Goal: Task Accomplishment & Management: Use online tool/utility

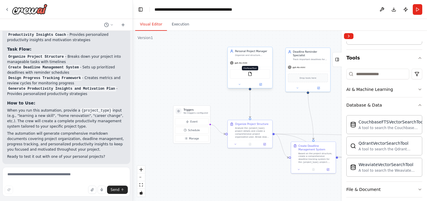
click at [251, 76] on img at bounding box center [250, 74] width 4 height 4
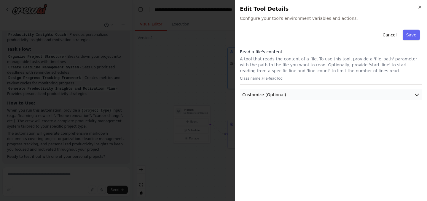
click at [291, 94] on button "Customize (Optional)" at bounding box center [331, 95] width 182 height 11
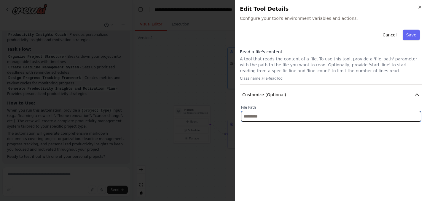
click at [276, 117] on input "text" at bounding box center [331, 116] width 180 height 11
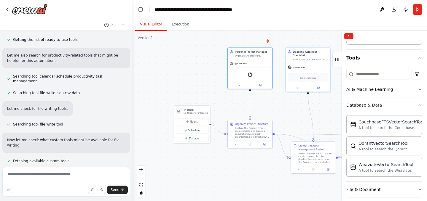
scroll to position [75, 0]
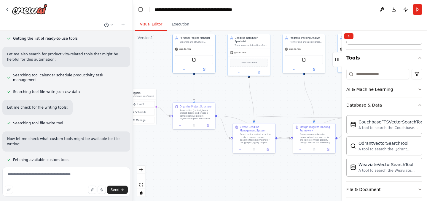
drag, startPoint x: 198, startPoint y: 79, endPoint x: 148, endPoint y: 65, distance: 51.7
click at [148, 65] on div ".deletable-edge-delete-btn { width: 20px; height: 20px; border: 0px solid #ffff…" at bounding box center [280, 116] width 294 height 170
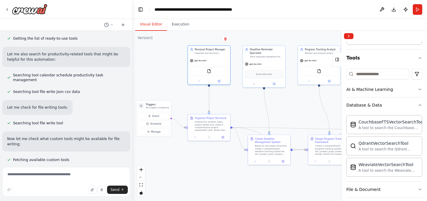
drag, startPoint x: 265, startPoint y: 86, endPoint x: 282, endPoint y: 97, distance: 20.3
click at [282, 97] on div ".deletable-edge-delete-btn { width: 20px; height: 20px; border: 0px solid #ffff…" at bounding box center [280, 116] width 294 height 170
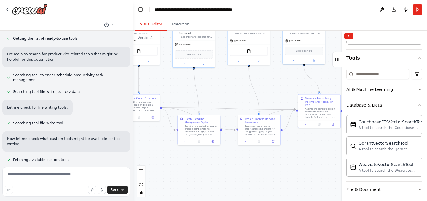
drag, startPoint x: 290, startPoint y: 113, endPoint x: 222, endPoint y: 95, distance: 70.0
click at [225, 95] on div ".deletable-edge-delete-btn { width: 20px; height: 20px; border: 0px solid #ffff…" at bounding box center [280, 116] width 294 height 170
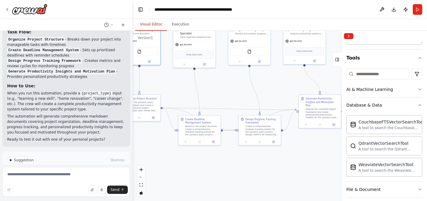
scroll to position [530, 0]
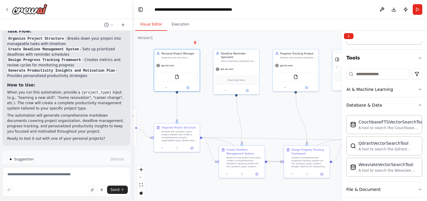
drag, startPoint x: 216, startPoint y: 85, endPoint x: 236, endPoint y: 107, distance: 29.4
click at [248, 110] on div ".deletable-edge-delete-btn { width: 20px; height: 20px; border: 0px solid #ffff…" at bounding box center [280, 116] width 294 height 170
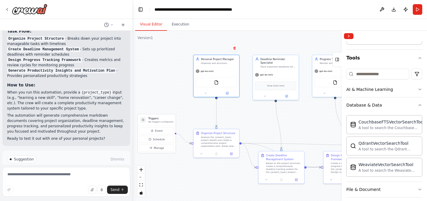
drag, startPoint x: 203, startPoint y: 101, endPoint x: 241, endPoint y: 105, distance: 37.9
click at [241, 105] on div ".deletable-edge-delete-btn { width: 20px; height: 20px; border: 0px solid #ffff…" at bounding box center [280, 116] width 294 height 170
click at [102, 90] on code "{project_type}" at bounding box center [96, 92] width 32 height 5
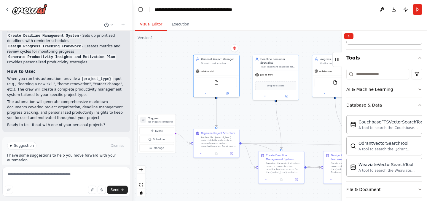
scroll to position [549, 0]
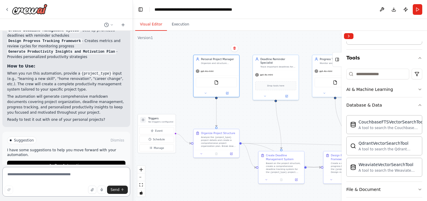
click at [47, 181] on textarea at bounding box center [66, 182] width 128 height 30
drag, startPoint x: 69, startPoint y: 176, endPoint x: 7, endPoint y: 175, distance: 61.7
click at [7, 175] on textarea "**********" at bounding box center [66, 182] width 128 height 30
drag, startPoint x: 49, startPoint y: 175, endPoint x: 7, endPoint y: 174, distance: 42.4
click at [5, 174] on textarea "**********" at bounding box center [66, 182] width 128 height 30
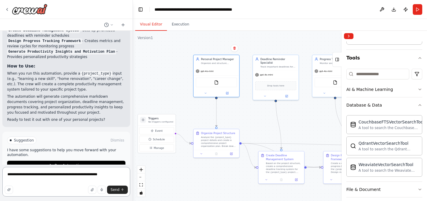
paste textarea "**********"
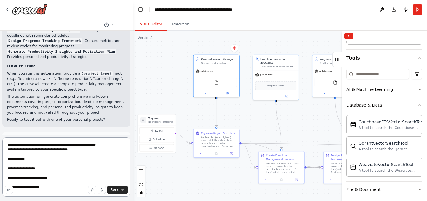
scroll to position [3, 0]
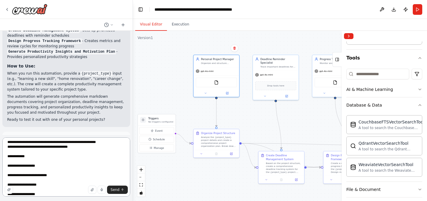
type textarea "**********"
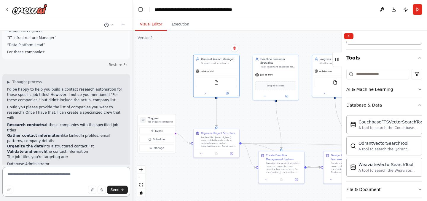
scroll to position [683, 0]
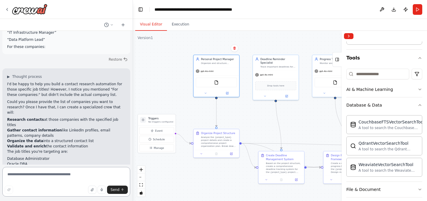
paste textarea "**********"
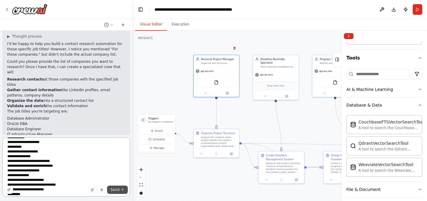
scroll to position [729, 0]
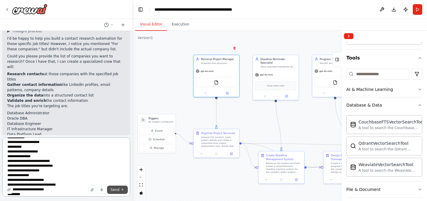
type textarea "**********"
click at [115, 189] on span "Send" at bounding box center [115, 190] width 9 height 5
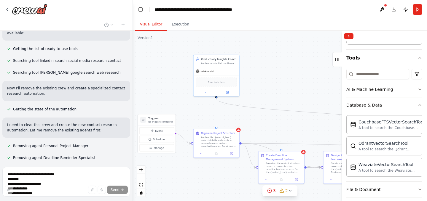
scroll to position [1011, 0]
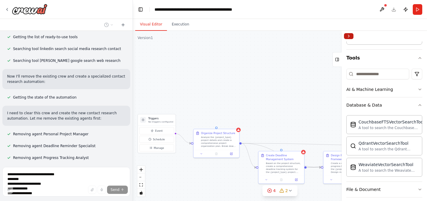
click at [349, 36] on button "Collapse right sidebar" at bounding box center [348, 36] width 9 height 6
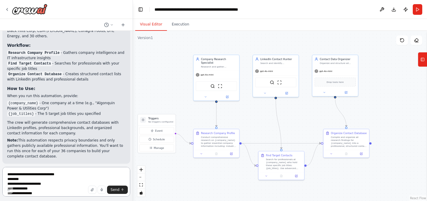
scroll to position [1655, 0]
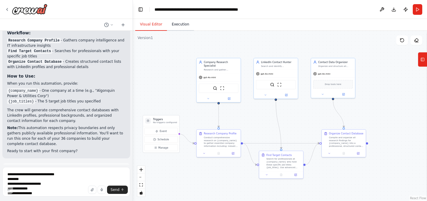
click at [179, 22] on button "Execution" at bounding box center [180, 24] width 27 height 12
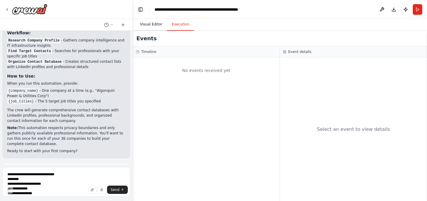
click at [154, 26] on button "Visual Editor" at bounding box center [151, 24] width 32 height 12
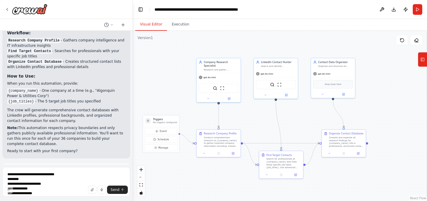
click at [91, 192] on button "Run Automation" at bounding box center [66, 196] width 118 height 9
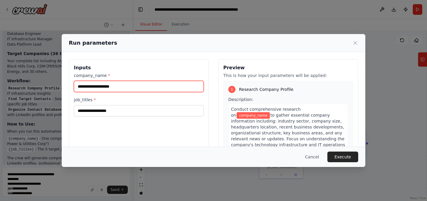
click at [160, 90] on input "company_name *" at bounding box center [139, 86] width 130 height 11
paste input "**********"
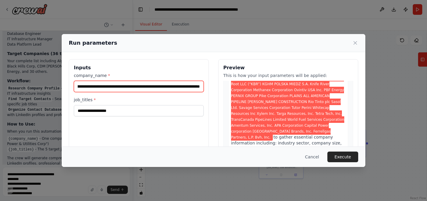
scroll to position [53, 0]
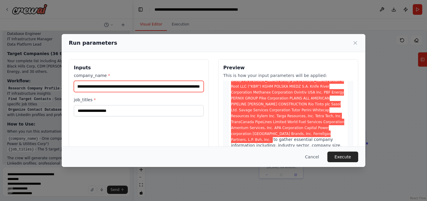
type input "**********"
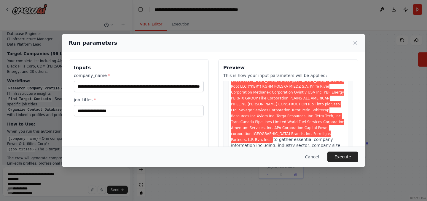
scroll to position [0, 0]
click at [267, 94] on span "Algonquin Power & Utilities Corp [PERSON_NAME] Black Hills Corporation CDM [PER…" at bounding box center [288, 99] width 114 height 90
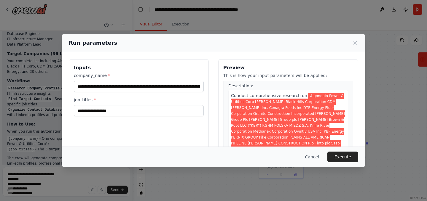
scroll to position [12, 0]
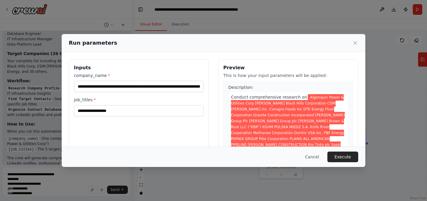
click at [244, 103] on span "Algonquin Power & Utilities Corp [PERSON_NAME] Black Hills Corporation CDM [PER…" at bounding box center [288, 139] width 114 height 90
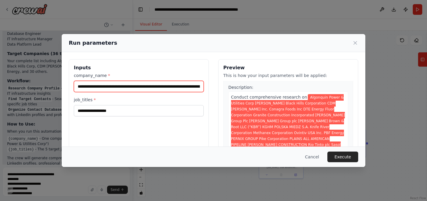
drag, startPoint x: 135, startPoint y: 87, endPoint x: 33, endPoint y: 87, distance: 102.3
click at [33, 87] on div "**********" at bounding box center [213, 100] width 427 height 201
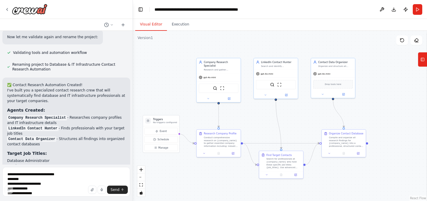
scroll to position [1468, 0]
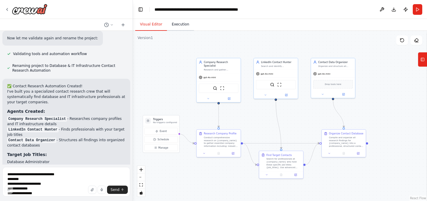
click at [178, 25] on button "Execution" at bounding box center [180, 24] width 27 height 12
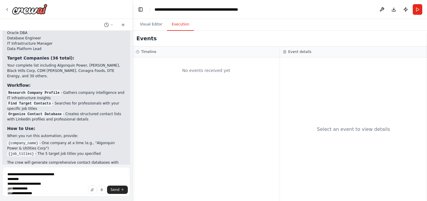
scroll to position [1601, 0]
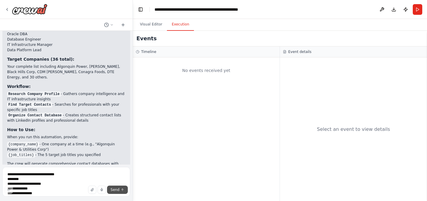
click at [120, 190] on button "Send" at bounding box center [117, 190] width 21 height 8
click at [123, 192] on icon "submit" at bounding box center [123, 190] width 4 height 4
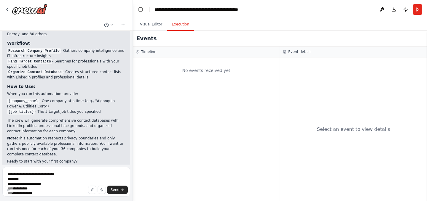
scroll to position [1564, 0]
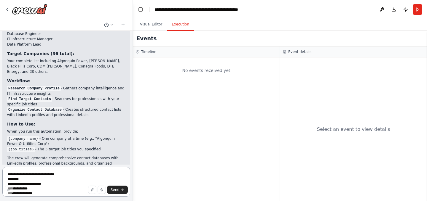
click at [68, 180] on textarea "**********" at bounding box center [66, 182] width 128 height 30
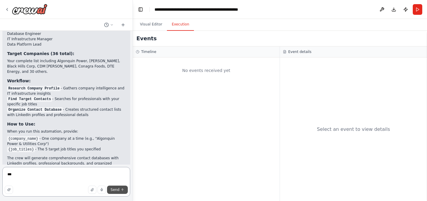
type textarea "***"
click at [116, 191] on span "Send" at bounding box center [115, 190] width 9 height 5
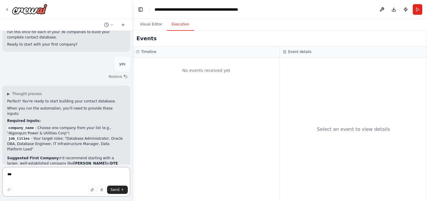
scroll to position [1724, 0]
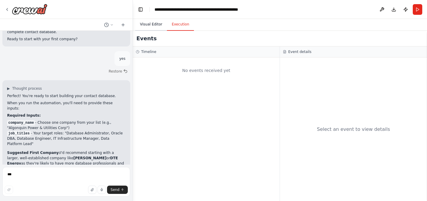
click at [152, 22] on button "Visual Editor" at bounding box center [151, 24] width 32 height 12
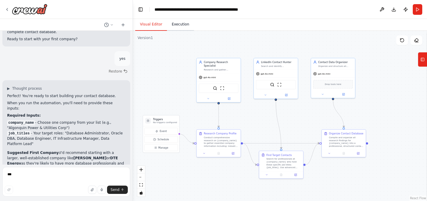
click at [181, 27] on button "Execution" at bounding box center [180, 24] width 27 height 12
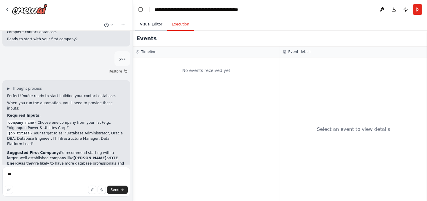
click at [151, 22] on button "Visual Editor" at bounding box center [151, 24] width 32 height 12
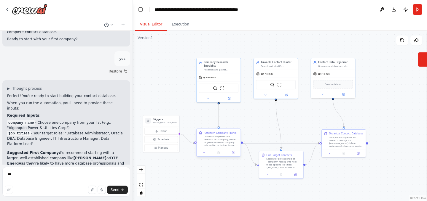
click at [221, 143] on div "Conduct comprehensive research on {company_name} to gather essential company in…" at bounding box center [221, 142] width 35 height 12
click at [283, 169] on div "Find Target Contacts Search for professionals at {company_name} who hold these …" at bounding box center [281, 161] width 44 height 20
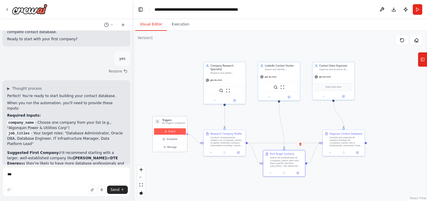
click at [175, 133] on button "Event" at bounding box center [170, 131] width 32 height 7
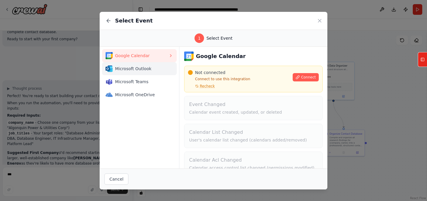
click at [145, 71] on span "Microsoft Outlook" at bounding box center [141, 69] width 53 height 6
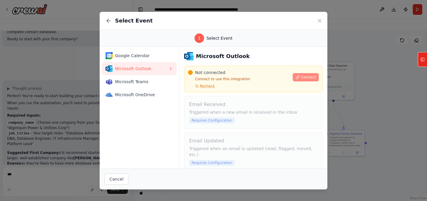
click at [304, 76] on span "Connect" at bounding box center [308, 77] width 15 height 5
click at [115, 177] on button "Cancel" at bounding box center [116, 179] width 24 height 11
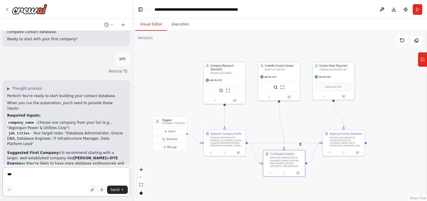
click at [95, 174] on textarea "***" at bounding box center [66, 182] width 128 height 30
click at [416, 9] on button "Run" at bounding box center [417, 9] width 9 height 11
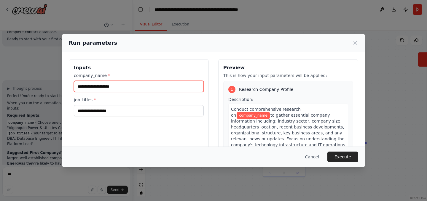
click at [125, 87] on input "company_name *" at bounding box center [139, 86] width 130 height 11
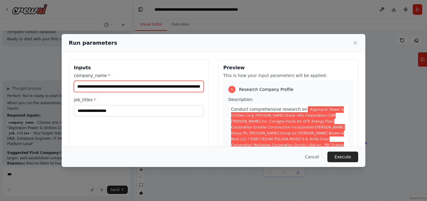
scroll to position [0, 1376]
drag, startPoint x: 141, startPoint y: 87, endPoint x: 202, endPoint y: 87, distance: 61.1
click at [202, 87] on input "**********" at bounding box center [139, 86] width 130 height 11
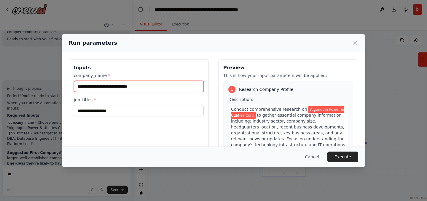
scroll to position [0, 0]
type input "**********"
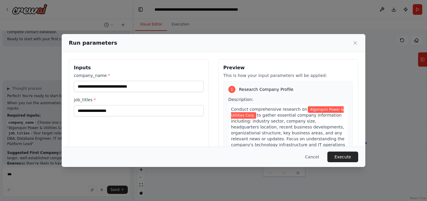
click at [121, 126] on div "**********" at bounding box center [139, 129] width 140 height 141
click at [111, 112] on input "job_titles *" at bounding box center [139, 110] width 130 height 11
paste input "**********"
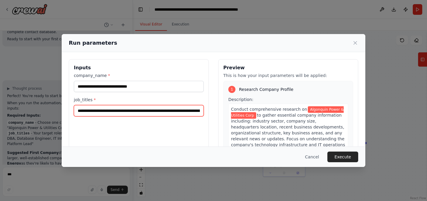
scroll to position [0, 94]
type input "**********"
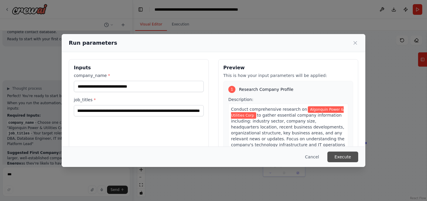
scroll to position [0, 0]
click at [343, 161] on button "Execute" at bounding box center [342, 157] width 31 height 11
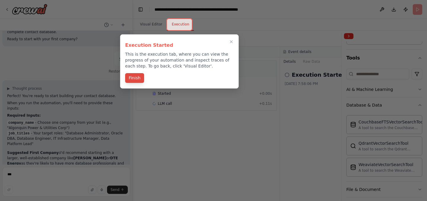
click at [141, 77] on button "Finish" at bounding box center [134, 78] width 19 height 10
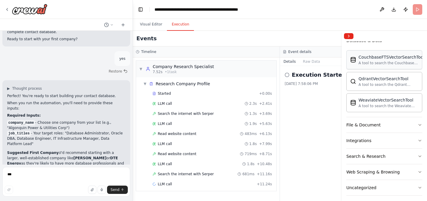
scroll to position [112, 0]
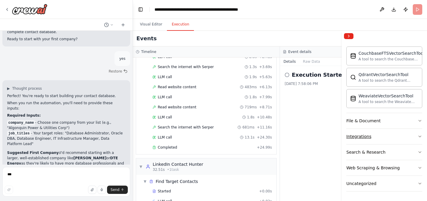
click at [372, 134] on button "Integrations" at bounding box center [384, 136] width 76 height 15
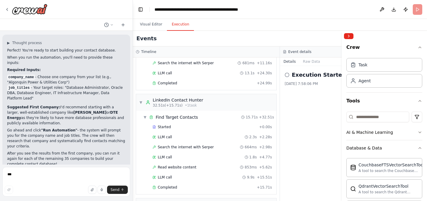
scroll to position [1772, 0]
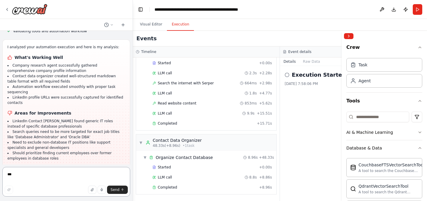
scroll to position [2030, 0]
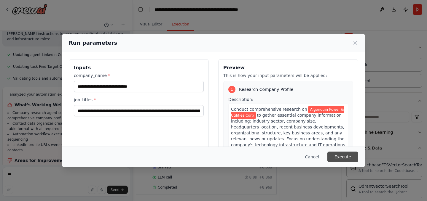
click at [343, 157] on button "Execute" at bounding box center [342, 157] width 31 height 11
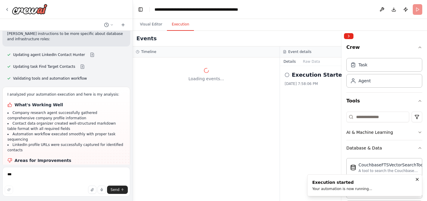
scroll to position [0, 0]
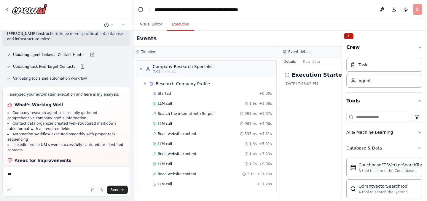
click at [349, 34] on button "Collapse right sidebar" at bounding box center [348, 36] width 9 height 6
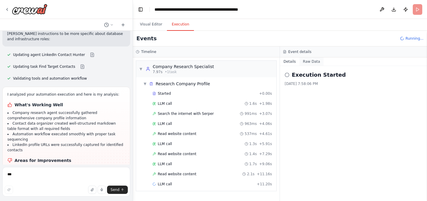
click at [311, 60] on button "Raw Data" at bounding box center [311, 62] width 24 height 8
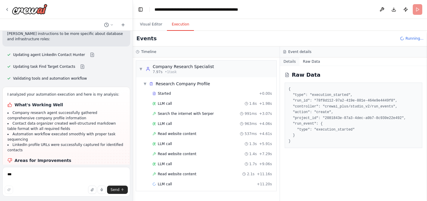
click at [292, 61] on button "Details" at bounding box center [290, 62] width 20 height 8
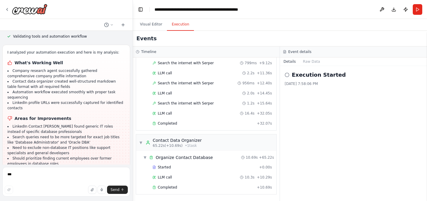
scroll to position [2030, 0]
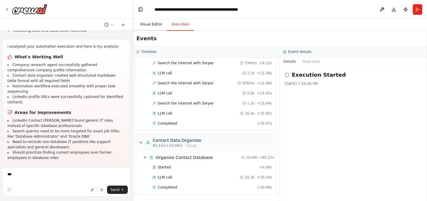
click at [152, 25] on button "Visual Editor" at bounding box center [151, 24] width 32 height 12
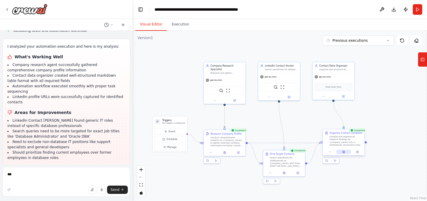
click at [343, 154] on button at bounding box center [344, 152] width 15 height 4
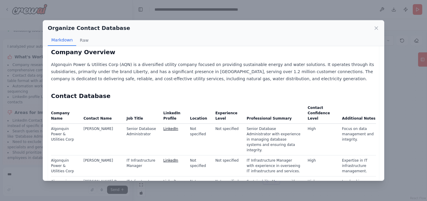
scroll to position [0, 0]
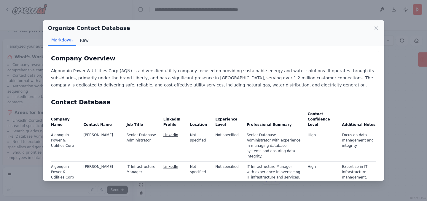
click at [81, 39] on button "Raw" at bounding box center [84, 40] width 16 height 11
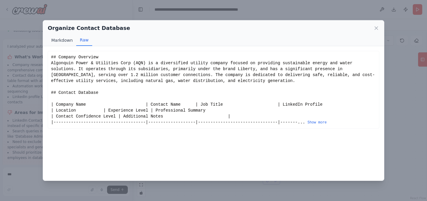
click at [63, 40] on button "Markdown" at bounding box center [62, 40] width 28 height 11
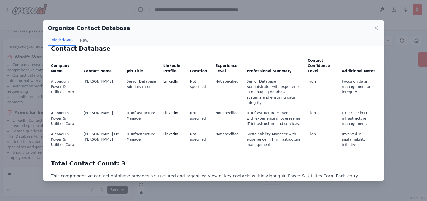
scroll to position [57, 0]
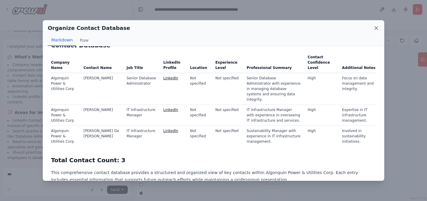
click at [375, 28] on icon at bounding box center [376, 28] width 6 height 6
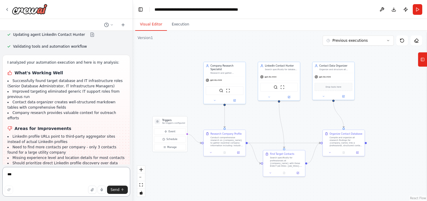
scroll to position [2250, 0]
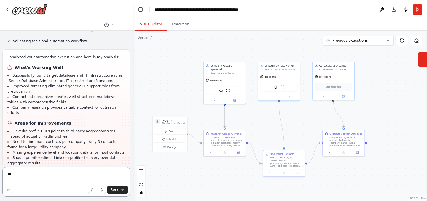
click at [62, 175] on textarea "***" at bounding box center [66, 182] width 128 height 30
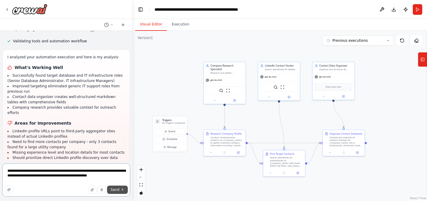
type textarea "**********"
click at [117, 191] on span "Send" at bounding box center [115, 190] width 9 height 5
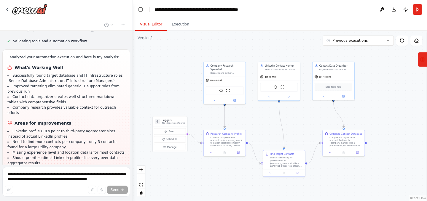
scroll to position [2265, 0]
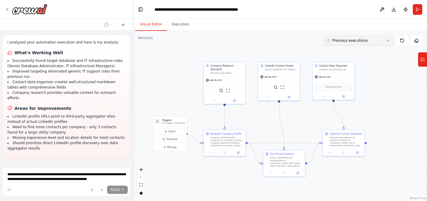
click at [389, 41] on icon at bounding box center [388, 41] width 4 height 4
click at [388, 84] on div ".deletable-edge-delete-btn { width: 20px; height: 20px; border: 0px solid #ffff…" at bounding box center [280, 116] width 294 height 170
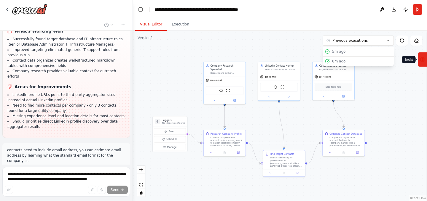
scroll to position [2288, 0]
click at [423, 62] on icon at bounding box center [422, 59] width 4 height 9
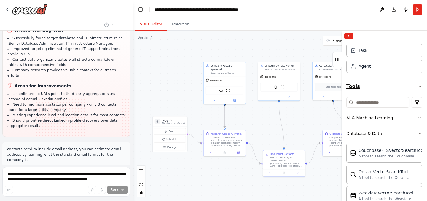
scroll to position [21, 0]
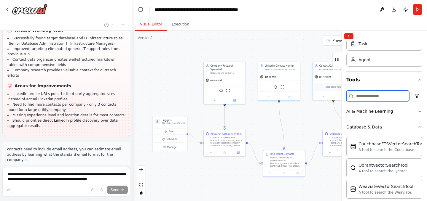
click at [386, 96] on input at bounding box center [377, 96] width 63 height 11
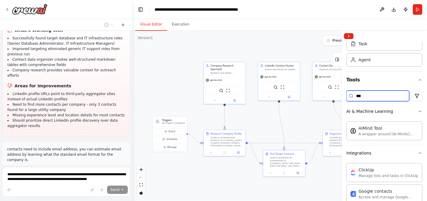
scroll to position [0, 0]
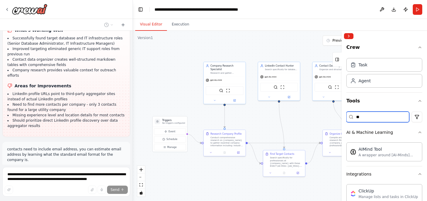
type input "*"
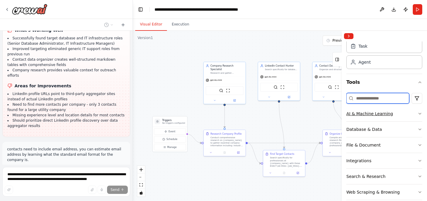
scroll to position [20, 0]
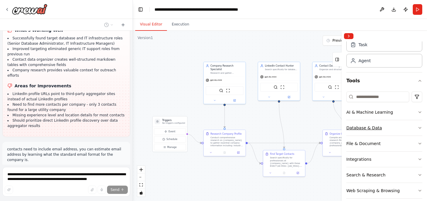
click at [389, 130] on button "Database & Data" at bounding box center [384, 127] width 76 height 15
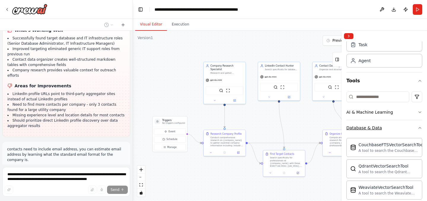
click at [392, 128] on button "Database & Data" at bounding box center [384, 127] width 76 height 15
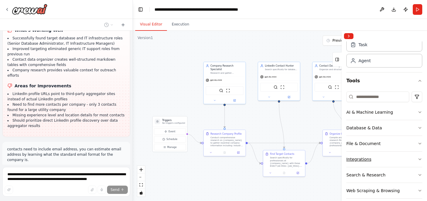
click at [385, 161] on button "Integrations" at bounding box center [384, 159] width 76 height 15
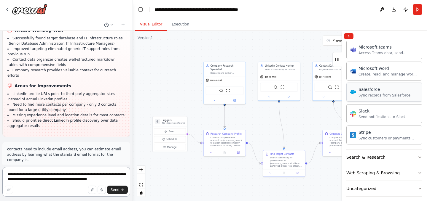
scroll to position [405, 0]
click at [397, 156] on button "Search & Research" at bounding box center [384, 157] width 76 height 15
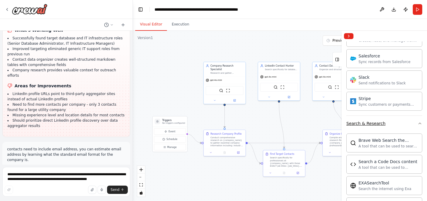
scroll to position [444, 0]
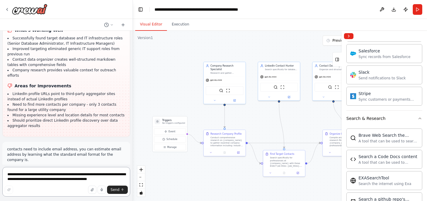
click at [60, 175] on textarea "**********" at bounding box center [66, 182] width 128 height 30
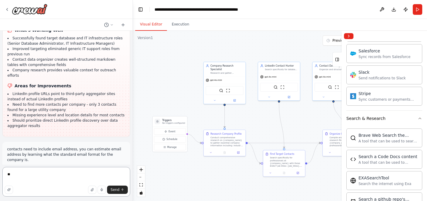
type textarea "*"
click at [345, 38] on button "Collapse right sidebar" at bounding box center [348, 36] width 9 height 6
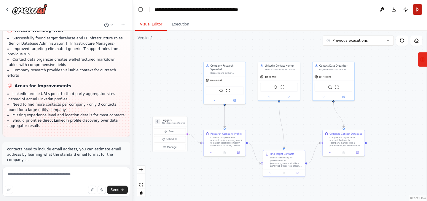
click at [415, 10] on button "Run" at bounding box center [417, 9] width 9 height 11
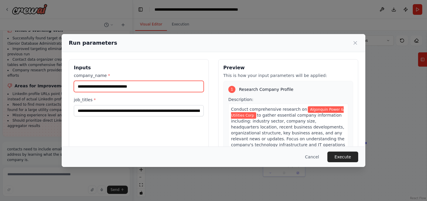
click at [145, 87] on input "**********" at bounding box center [139, 86] width 130 height 11
paste input "text"
type input "**********"
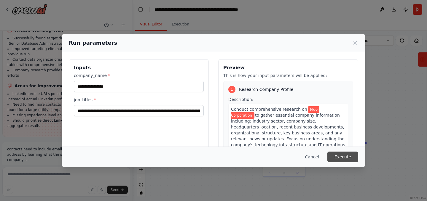
click at [347, 156] on button "Execute" at bounding box center [342, 157] width 31 height 11
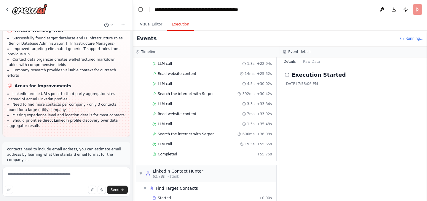
scroll to position [61, 0]
click at [287, 142] on div "Execution Started [DATE] 7:58:06 PM" at bounding box center [353, 133] width 147 height 135
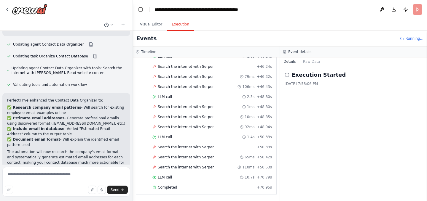
scroll to position [2470, 0]
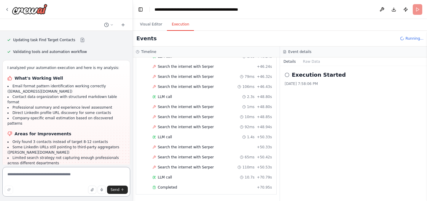
scroll to position [2642, 0]
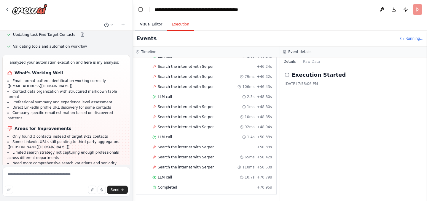
click at [157, 24] on button "Visual Editor" at bounding box center [151, 24] width 32 height 12
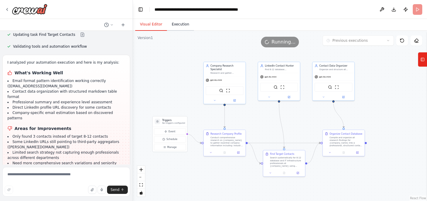
click at [181, 27] on button "Execution" at bounding box center [180, 24] width 27 height 12
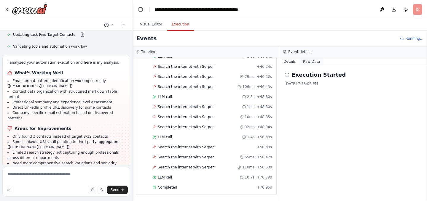
click at [309, 58] on button "Raw Data" at bounding box center [311, 62] width 24 height 8
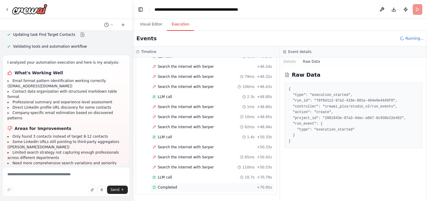
click at [174, 187] on span "Completed" at bounding box center [167, 187] width 19 height 5
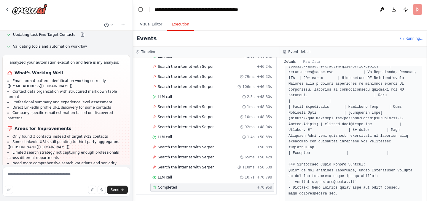
scroll to position [278, 0]
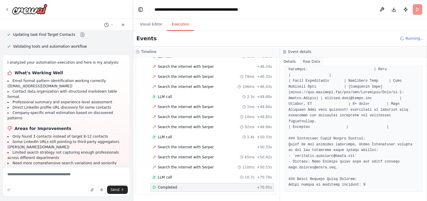
click at [312, 63] on button "Raw Data" at bounding box center [311, 62] width 24 height 8
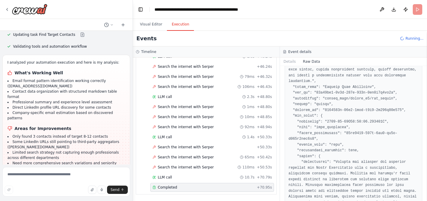
scroll to position [494, 0]
click at [289, 64] on button "Details" at bounding box center [290, 62] width 20 height 8
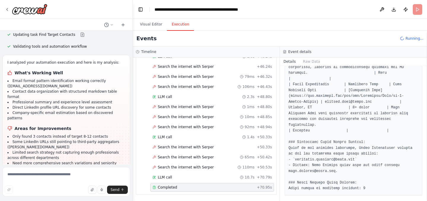
scroll to position [278, 0]
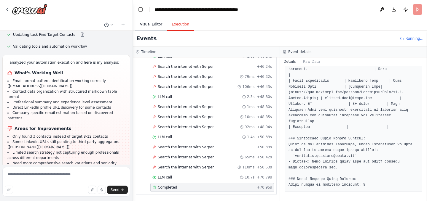
click at [152, 25] on button "Visual Editor" at bounding box center [151, 24] width 32 height 12
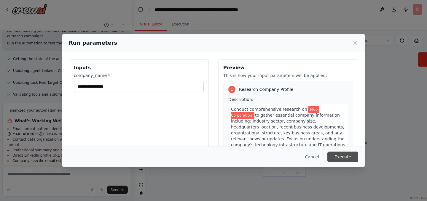
click at [350, 158] on button "Execute" at bounding box center [342, 157] width 31 height 11
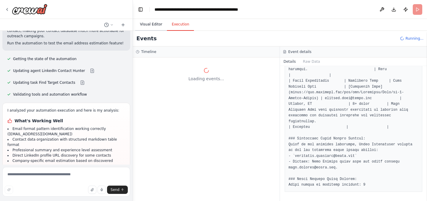
click at [147, 23] on button "Visual Editor" at bounding box center [151, 24] width 32 height 12
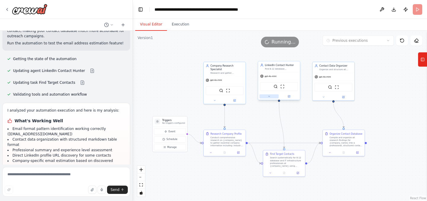
click at [268, 97] on icon at bounding box center [269, 96] width 3 height 3
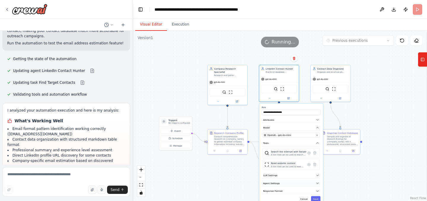
click at [288, 182] on button "Agent Settings" at bounding box center [291, 184] width 59 height 6
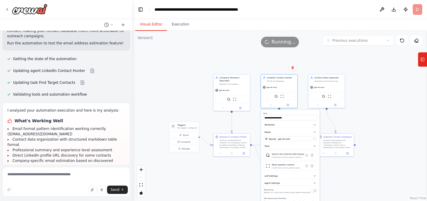
click at [314, 192] on button "button" at bounding box center [313, 190] width 5 height 3
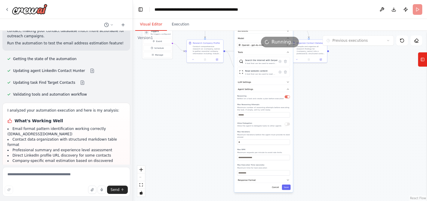
drag, startPoint x: 333, startPoint y: 181, endPoint x: 307, endPoint y: 87, distance: 97.7
click at [307, 87] on div ".deletable-edge-delete-btn { width: 20px; height: 20px; border: 0px solid #ffff…" at bounding box center [280, 116] width 294 height 170
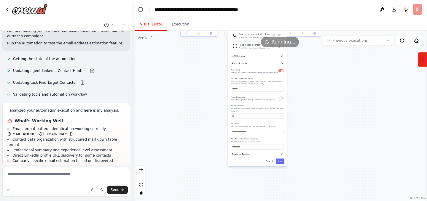
drag, startPoint x: 321, startPoint y: 129, endPoint x: 315, endPoint y: 103, distance: 26.8
click at [315, 103] on div ".deletable-edge-delete-btn { width: 20px; height: 20px; border: 0px solid #ffff…" at bounding box center [280, 116] width 294 height 170
click at [282, 154] on icon "button" at bounding box center [282, 154] width 2 height 1
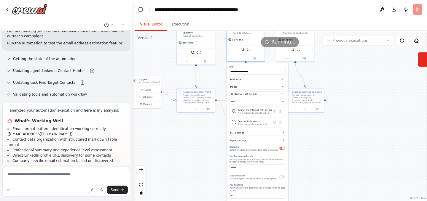
drag, startPoint x: 315, startPoint y: 112, endPoint x: 317, endPoint y: 193, distance: 80.7
click at [317, 193] on div ".deletable-edge-delete-btn { width: 20px; height: 20px; border: 0px solid #ffff…" at bounding box center [280, 116] width 294 height 170
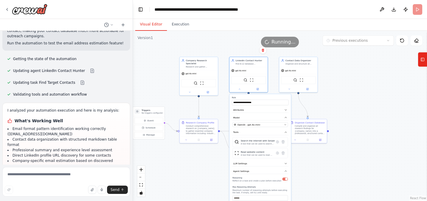
drag, startPoint x: 316, startPoint y: 140, endPoint x: 319, endPoint y: 171, distance: 31.6
click at [319, 171] on div ".deletable-edge-delete-btn { width: 20px; height: 20px; border: 0px solid #ffff…" at bounding box center [280, 116] width 294 height 170
click at [421, 60] on icon at bounding box center [422, 59] width 4 height 9
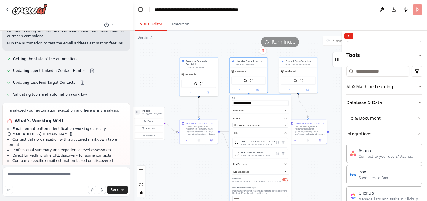
scroll to position [44, 0]
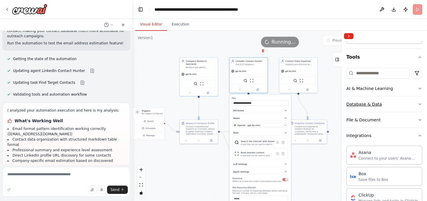
click at [394, 107] on button "Database & Data" at bounding box center [384, 104] width 76 height 15
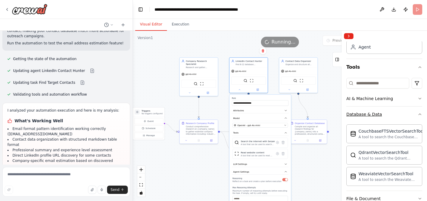
scroll to position [28, 0]
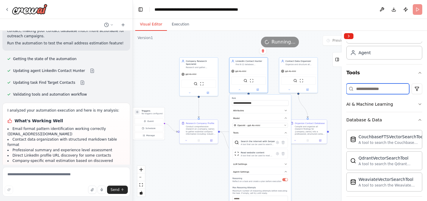
click at [389, 86] on input at bounding box center [377, 89] width 63 height 11
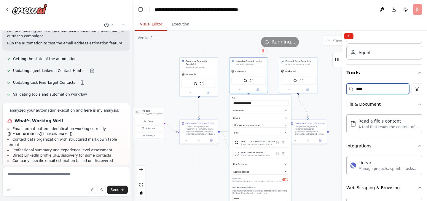
scroll to position [0, 0]
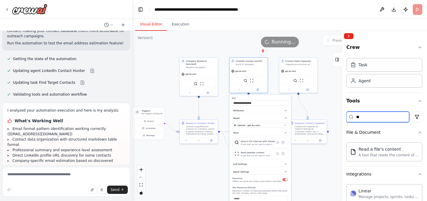
type input "*"
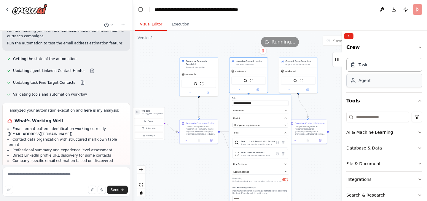
click at [369, 79] on div "Agent" at bounding box center [364, 81] width 12 height 6
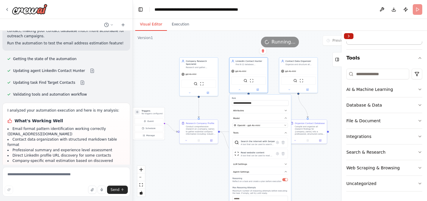
click at [353, 36] on button "Collapse right sidebar" at bounding box center [348, 36] width 9 height 6
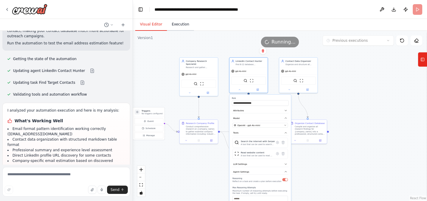
scroll to position [2642, 0]
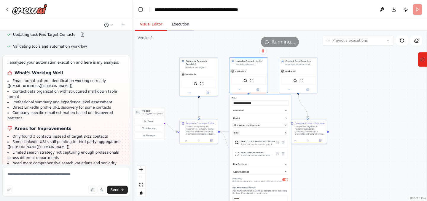
click at [186, 24] on button "Execution" at bounding box center [180, 24] width 27 height 12
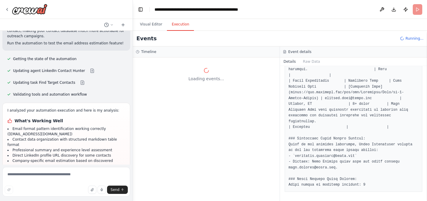
scroll to position [2617, 0]
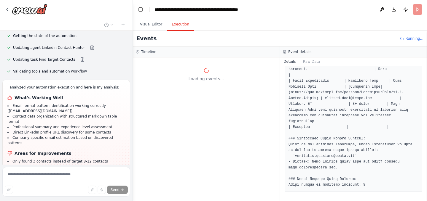
click at [290, 60] on button "Details" at bounding box center [290, 62] width 20 height 8
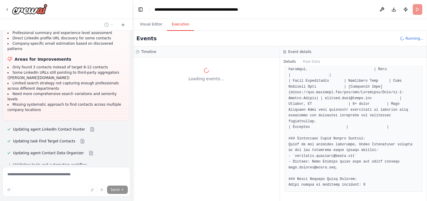
scroll to position [2712, 0]
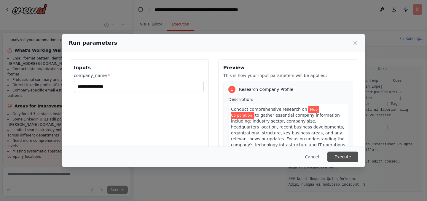
click at [344, 155] on button "Execute" at bounding box center [342, 157] width 31 height 11
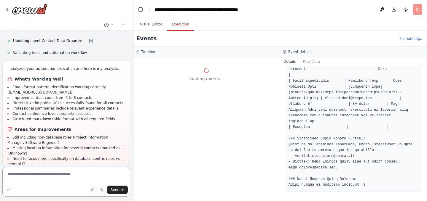
scroll to position [2824, 0]
click at [151, 21] on button "Visual Editor" at bounding box center [151, 24] width 32 height 12
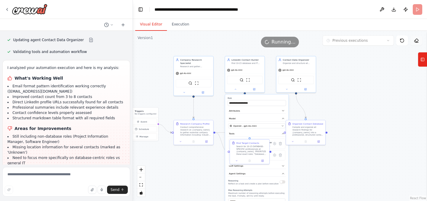
click at [415, 41] on icon at bounding box center [416, 41] width 2 height 2
click at [404, 42] on icon at bounding box center [402, 40] width 5 height 5
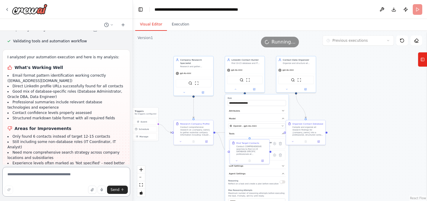
scroll to position [3011, 0]
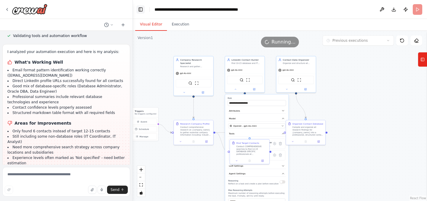
click at [140, 9] on button "Toggle Left Sidebar" at bounding box center [140, 9] width 8 height 8
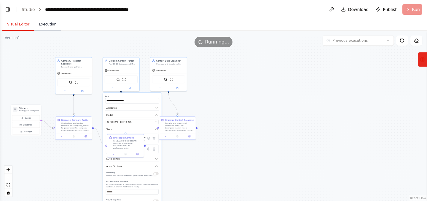
click at [48, 24] on button "Execution" at bounding box center [47, 24] width 27 height 12
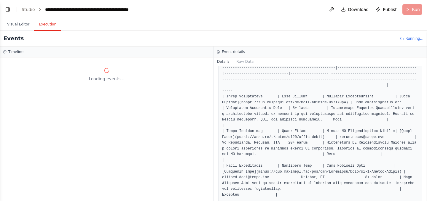
scroll to position [123, 0]
click at [15, 25] on button "Visual Editor" at bounding box center [18, 24] width 32 height 12
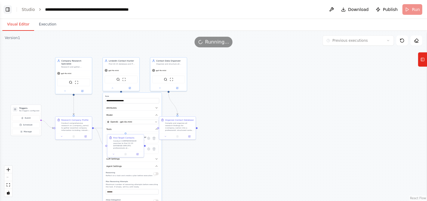
click at [9, 12] on button "Toggle Left Sidebar" at bounding box center [8, 9] width 8 height 8
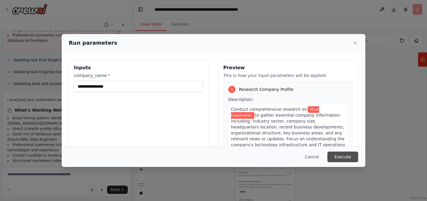
click at [343, 157] on button "Execute" at bounding box center [342, 157] width 31 height 11
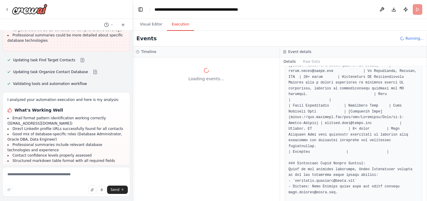
scroll to position [278, 0]
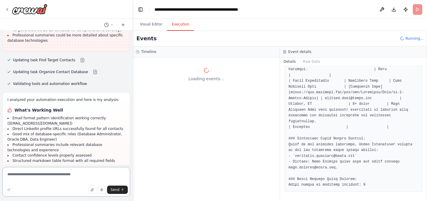
click at [59, 173] on textarea at bounding box center [66, 182] width 128 height 30
type textarea "*"
